Goal: Task Accomplishment & Management: Complete application form

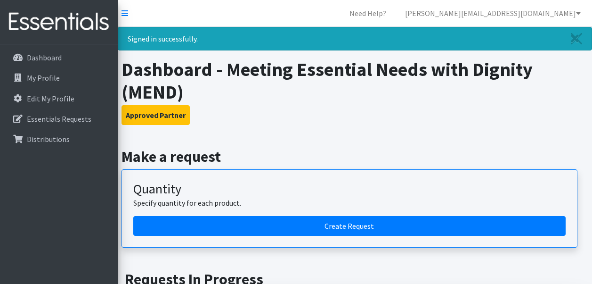
click at [287, 156] on h2 "Make a request" at bounding box center [355, 156] width 467 height 18
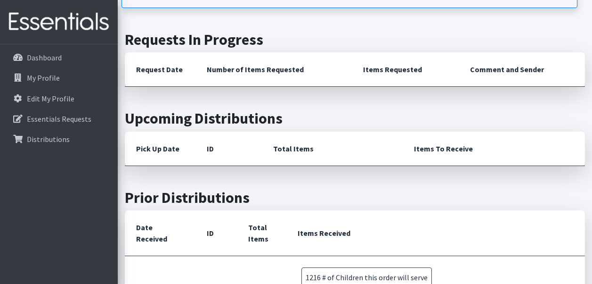
scroll to position [226, 0]
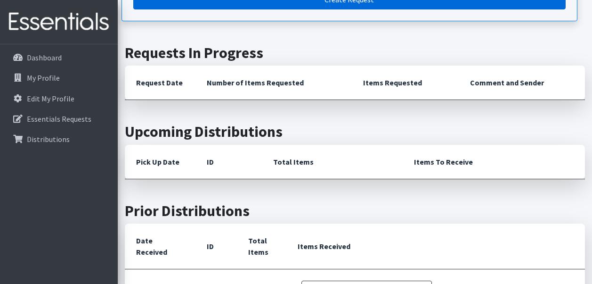
click at [318, 8] on link "Create Request" at bounding box center [349, 0] width 433 height 20
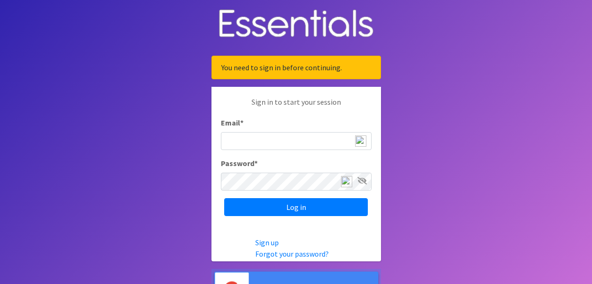
type input "[PERSON_NAME][EMAIL_ADDRESS][DOMAIN_NAME]"
click at [365, 184] on icon at bounding box center [362, 181] width 9 height 8
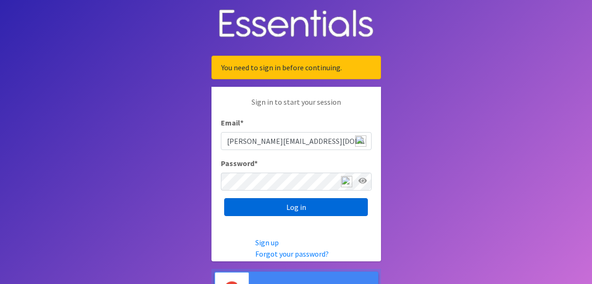
click at [323, 203] on input "Log in" at bounding box center [296, 207] width 144 height 18
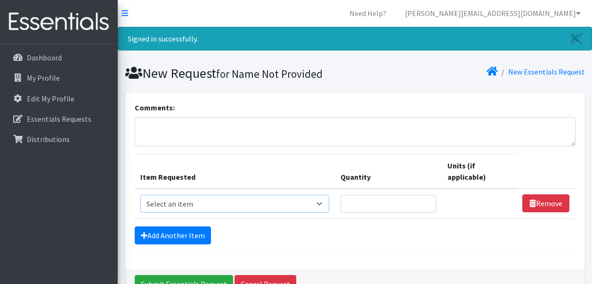
click at [326, 206] on select "Select an item # of Children this order will serve # of Individuals Living in H…" at bounding box center [234, 204] width 189 height 18
select select "13431"
click at [140, 195] on select "Select an item # of Children this order will serve # of Individuals Living in H…" at bounding box center [234, 204] width 189 height 18
click at [358, 196] on input "Quantity" at bounding box center [389, 204] width 96 height 18
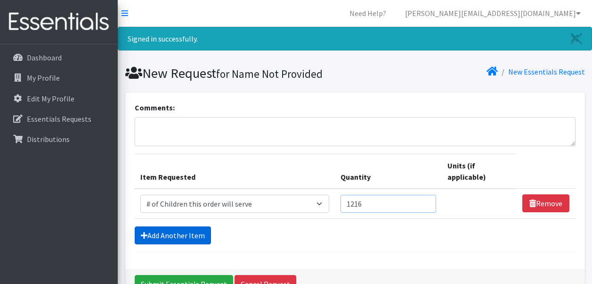
type input "1216"
click at [187, 238] on link "Add Another Item" at bounding box center [173, 235] width 76 height 18
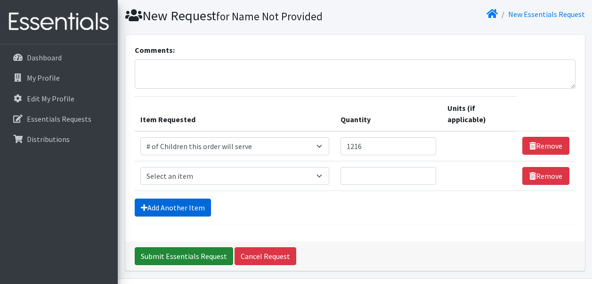
scroll to position [87, 0]
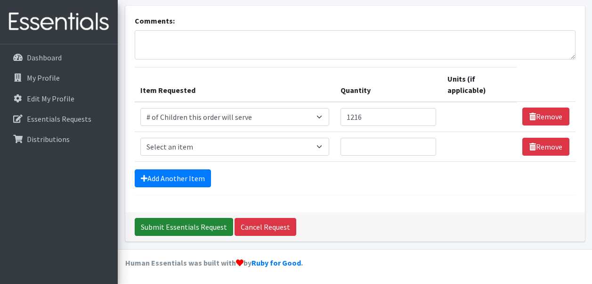
drag, startPoint x: 187, startPoint y: 238, endPoint x: 234, endPoint y: 149, distance: 101.2
click at [234, 149] on div "Comments: Item Requested Quantity Units (if applicable) Item Requested Select a…" at bounding box center [355, 124] width 460 height 236
click at [320, 150] on select "Select an item # of Children this order will serve # of Individuals Living in H…" at bounding box center [234, 147] width 189 height 18
select select "6076"
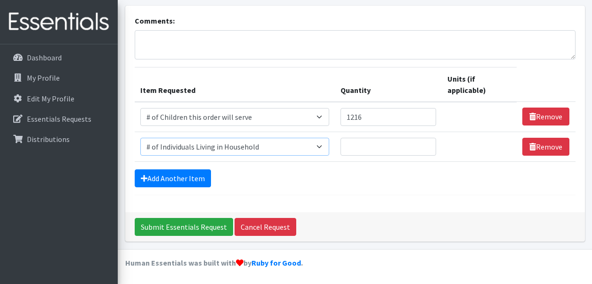
click at [140, 138] on select "Select an item # of Children this order will serve # of Individuals Living in H…" at bounding box center [234, 147] width 189 height 18
click at [367, 149] on input "Quantity" at bounding box center [389, 147] width 96 height 18
type input "1800"
click at [177, 175] on link "Add Another Item" at bounding box center [173, 178] width 76 height 18
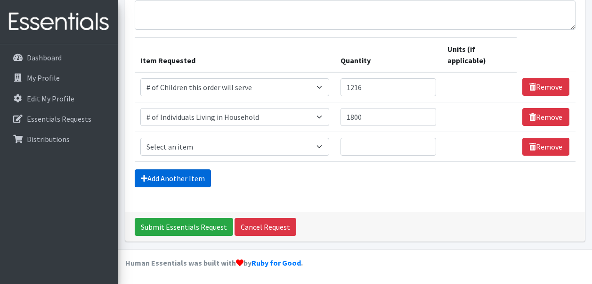
scroll to position [116, 0]
click at [325, 144] on select "Select an item # of Children this order will serve # of Individuals Living in H…" at bounding box center [234, 147] width 189 height 18
select select "1988"
click at [140, 138] on select "Select an item # of Children this order will serve # of Individuals Living in H…" at bounding box center [234, 147] width 189 height 18
click at [364, 144] on input "Quantity" at bounding box center [389, 147] width 96 height 18
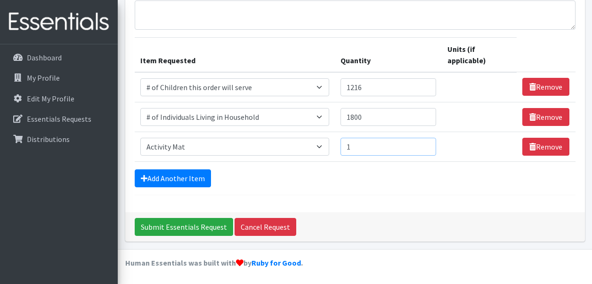
click at [429, 143] on input "1" at bounding box center [389, 147] width 96 height 18
click at [429, 143] on input "2" at bounding box center [389, 147] width 96 height 18
click at [429, 143] on input "3" at bounding box center [389, 147] width 96 height 18
click at [429, 143] on input "4" at bounding box center [389, 147] width 96 height 18
click at [429, 143] on input "5" at bounding box center [389, 147] width 96 height 18
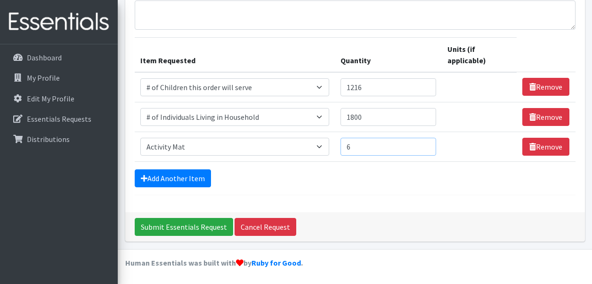
click at [429, 143] on input "6" at bounding box center [389, 147] width 96 height 18
click at [429, 143] on input "7" at bounding box center [389, 147] width 96 height 18
click at [429, 143] on input "8" at bounding box center [389, 147] width 96 height 18
click at [429, 143] on input "9" at bounding box center [389, 147] width 96 height 18
click at [429, 143] on input "10" at bounding box center [389, 147] width 96 height 18
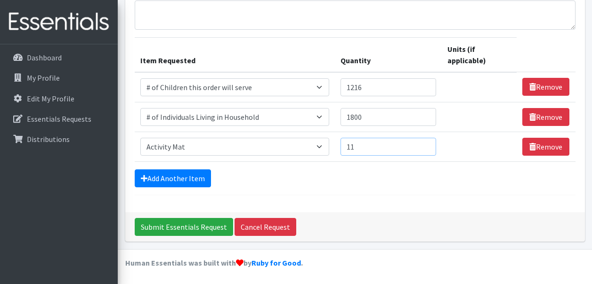
click at [429, 143] on input "11" at bounding box center [389, 147] width 96 height 18
click at [429, 143] on input "12" at bounding box center [389, 147] width 96 height 18
click at [429, 143] on input "13" at bounding box center [389, 147] width 96 height 18
click at [429, 143] on input "14" at bounding box center [389, 147] width 96 height 18
click at [429, 143] on input "15" at bounding box center [389, 147] width 96 height 18
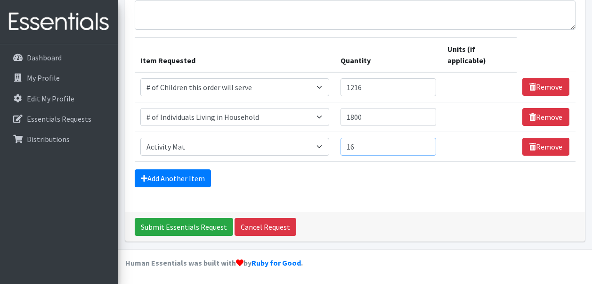
click at [429, 143] on input "16" at bounding box center [389, 147] width 96 height 18
click at [429, 143] on input "17" at bounding box center [389, 147] width 96 height 18
click at [429, 143] on input "18" at bounding box center [389, 147] width 96 height 18
click at [429, 143] on input "19" at bounding box center [389, 147] width 96 height 18
type input "20"
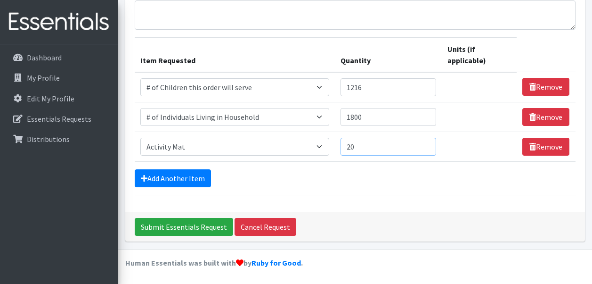
click at [429, 143] on input "20" at bounding box center [389, 147] width 96 height 18
click at [187, 173] on link "Add Another Item" at bounding box center [173, 178] width 76 height 18
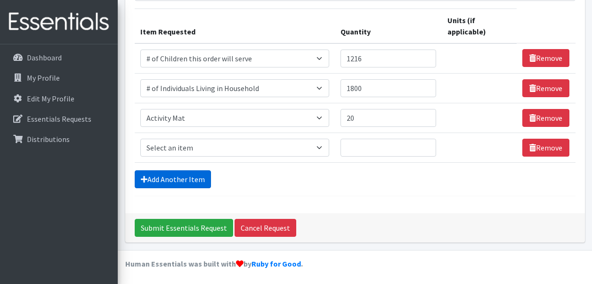
scroll to position [146, 0]
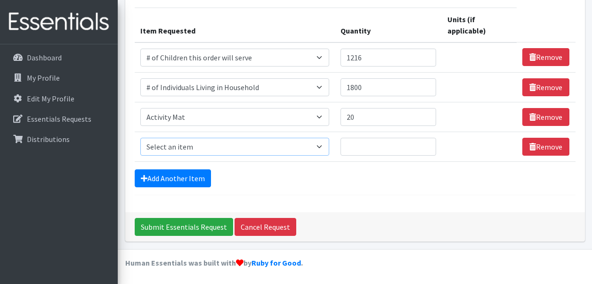
click at [325, 149] on select "Select an item # of Children this order will serve # of Individuals Living in H…" at bounding box center [234, 147] width 189 height 18
select select "5714"
click at [140, 138] on select "Select an item # of Children this order will serve # of Individuals Living in H…" at bounding box center [234, 147] width 189 height 18
click at [428, 144] on input "1" at bounding box center [389, 147] width 96 height 18
click at [428, 144] on input "13" at bounding box center [389, 147] width 96 height 18
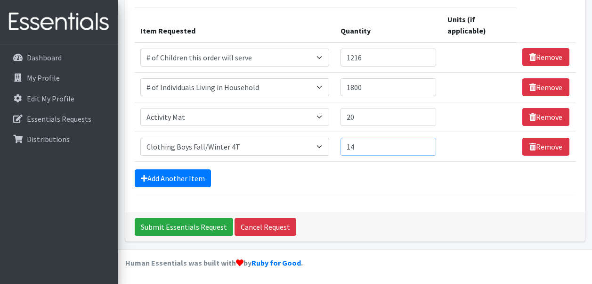
click at [428, 144] on input "14" at bounding box center [389, 147] width 96 height 18
click at [428, 144] on input "15" at bounding box center [389, 147] width 96 height 18
click at [428, 144] on input "16" at bounding box center [389, 147] width 96 height 18
click at [428, 144] on input "18" at bounding box center [389, 147] width 96 height 18
click at [428, 144] on input "19" at bounding box center [389, 147] width 96 height 18
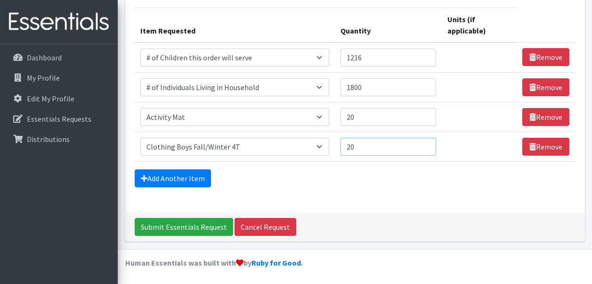
type input "20"
click at [428, 144] on input "20" at bounding box center [389, 147] width 96 height 18
click at [176, 176] on link "Add Another Item" at bounding box center [173, 178] width 76 height 18
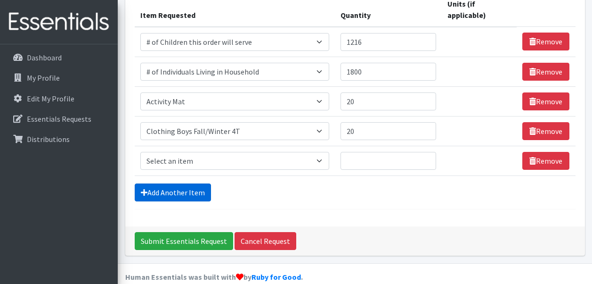
scroll to position [176, 0]
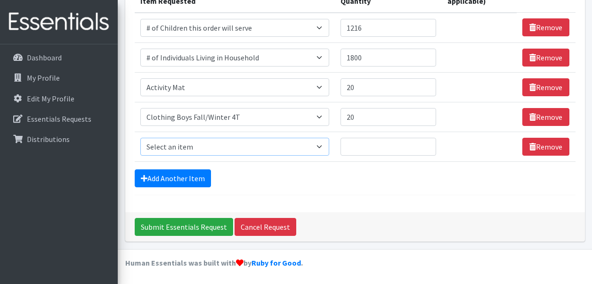
click at [330, 145] on select "Select an item # of Children this order will serve # of Individuals Living in H…" at bounding box center [234, 147] width 189 height 18
select select "1948"
click at [140, 138] on select "Select an item # of Children this order will serve # of Individuals Living in H…" at bounding box center [234, 147] width 189 height 18
click at [427, 143] on input "1" at bounding box center [389, 147] width 96 height 18
click at [427, 143] on input "2" at bounding box center [389, 147] width 96 height 18
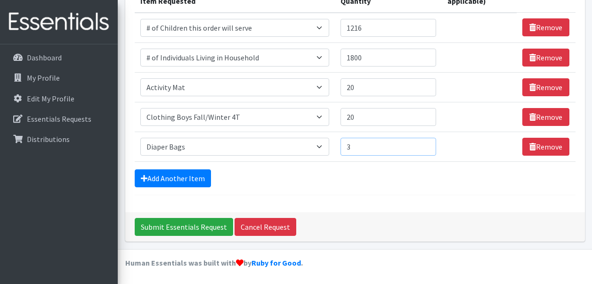
click at [427, 143] on input "3" at bounding box center [389, 147] width 96 height 18
click at [427, 143] on input "4" at bounding box center [389, 147] width 96 height 18
click at [427, 143] on input "19" at bounding box center [389, 147] width 96 height 18
type input "20"
click at [427, 143] on input "20" at bounding box center [389, 147] width 96 height 18
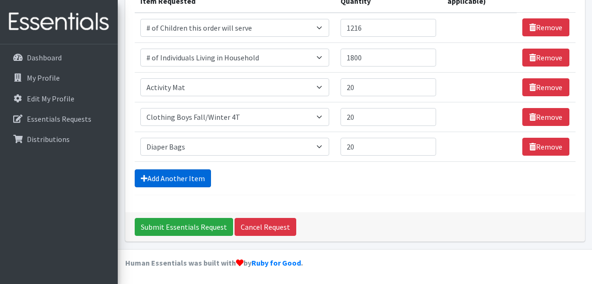
click at [185, 178] on link "Add Another Item" at bounding box center [173, 178] width 76 height 18
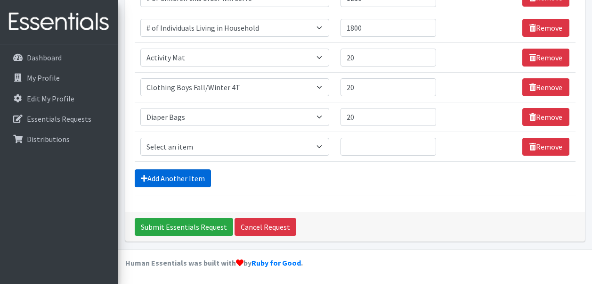
scroll to position [205, 0]
click at [326, 142] on select "Select an item # of Children this order will serve # of Individuals Living in H…" at bounding box center [234, 147] width 189 height 18
select select "1966"
click at [140, 138] on select "Select an item # of Children this order will serve # of Individuals Living in H…" at bounding box center [234, 147] width 189 height 18
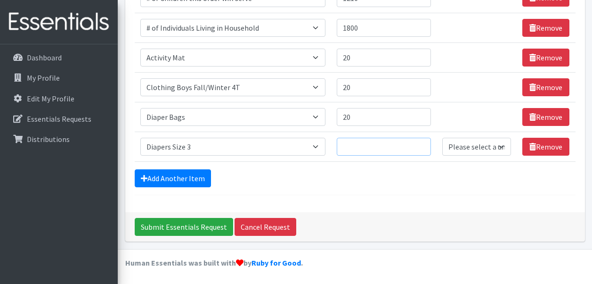
click at [378, 147] on input "Quantity" at bounding box center [384, 147] width 94 height 18
type input "2000"
click at [478, 143] on select "Please select a unit units Packs" at bounding box center [476, 147] width 69 height 18
select select
click at [442, 138] on select "Please select a unit units Packs" at bounding box center [476, 147] width 69 height 18
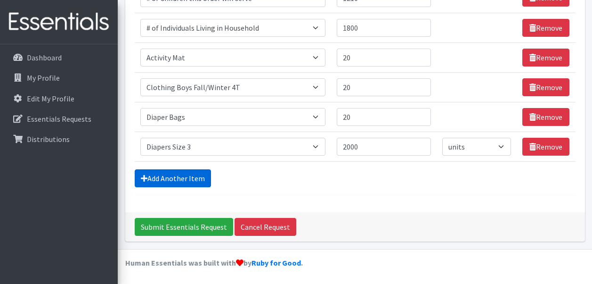
click at [190, 180] on link "Add Another Item" at bounding box center [173, 178] width 76 height 18
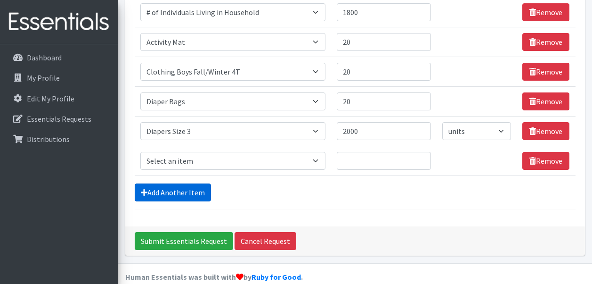
scroll to position [224, 0]
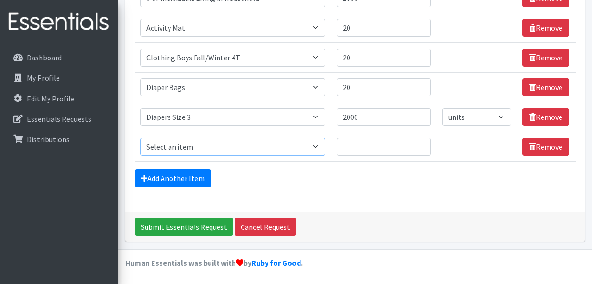
click at [317, 142] on select "Select an item # of Children this order will serve # of Individuals Living in H…" at bounding box center [233, 147] width 186 height 18
select select "1967"
click at [140, 138] on select "Select an item # of Children this order will serve # of Individuals Living in H…" at bounding box center [233, 147] width 186 height 18
click at [372, 148] on input "Quantity" at bounding box center [384, 147] width 94 height 18
type input "2000"
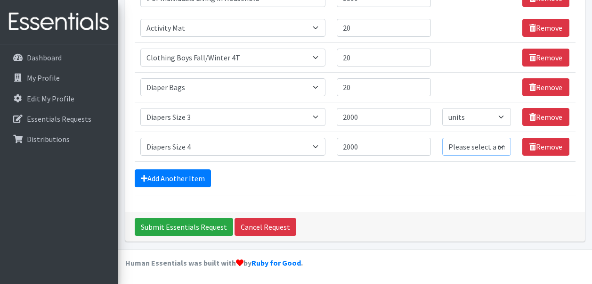
click at [491, 146] on select "Please select a unit units Packs" at bounding box center [476, 147] width 69 height 18
select select
click at [442, 138] on select "Please select a unit units Packs" at bounding box center [476, 147] width 69 height 18
click at [179, 177] on link "Add Another Item" at bounding box center [173, 178] width 76 height 18
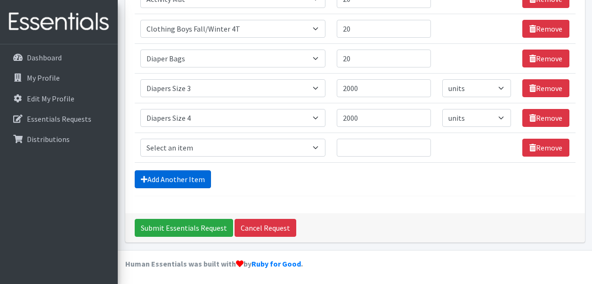
scroll to position [253, 0]
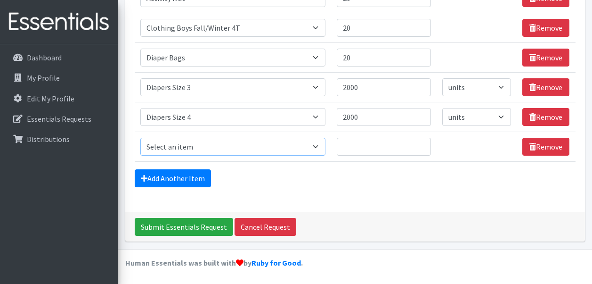
click at [321, 149] on select "Select an item # of Children this order will serve # of Individuals Living in H…" at bounding box center [233, 147] width 186 height 18
select select "1968"
click at [140, 138] on select "Select an item # of Children this order will serve # of Individuals Living in H…" at bounding box center [233, 147] width 186 height 18
click at [377, 148] on input "Quantity" at bounding box center [384, 147] width 94 height 18
type input "2000"
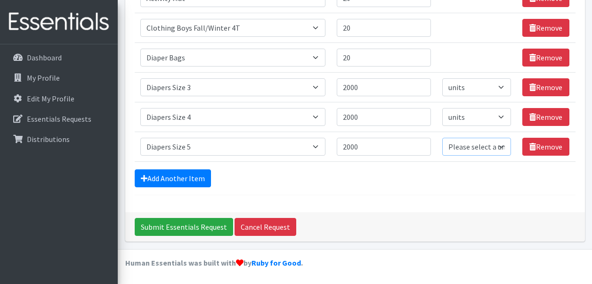
click at [477, 146] on select "Please select a unit units Packs" at bounding box center [476, 147] width 69 height 18
select select
click at [442, 138] on select "Please select a unit units Packs" at bounding box center [476, 147] width 69 height 18
click at [183, 171] on link "Add Another Item" at bounding box center [173, 178] width 76 height 18
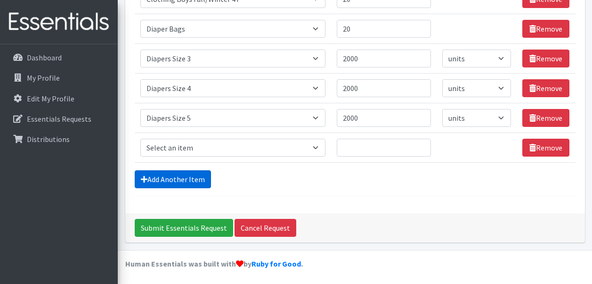
scroll to position [283, 0]
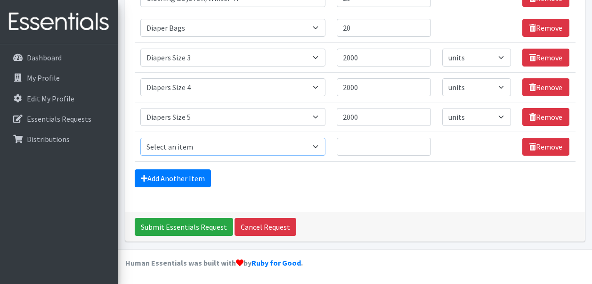
click at [318, 147] on select "Select an item # of Children this order will serve # of Individuals Living in H…" at bounding box center [233, 147] width 186 height 18
select select "1929"
click at [140, 138] on select "Select an item # of Children this order will serve # of Individuals Living in H…" at bounding box center [233, 147] width 186 height 18
click at [386, 152] on input "Quantity" at bounding box center [384, 147] width 94 height 18
type input "100"
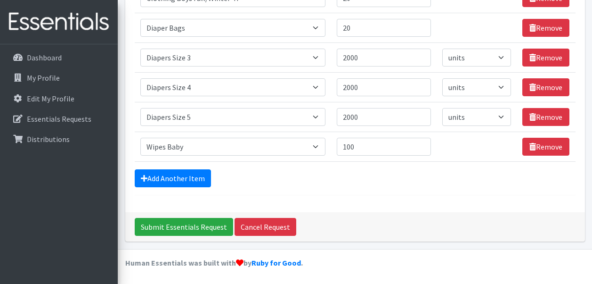
click at [362, 183] on div "Add Another Item" at bounding box center [355, 178] width 441 height 18
click at [188, 223] on input "Submit Essentials Request" at bounding box center [184, 227] width 98 height 18
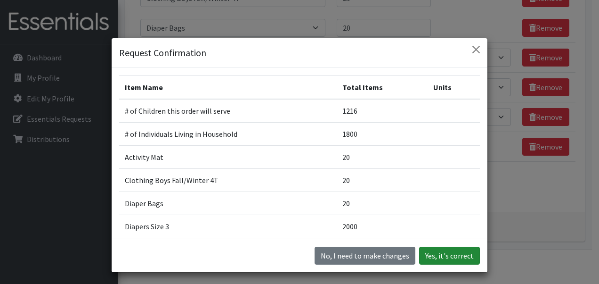
click at [446, 252] on button "Yes, it's correct" at bounding box center [449, 255] width 61 height 18
